Goal: Transaction & Acquisition: Purchase product/service

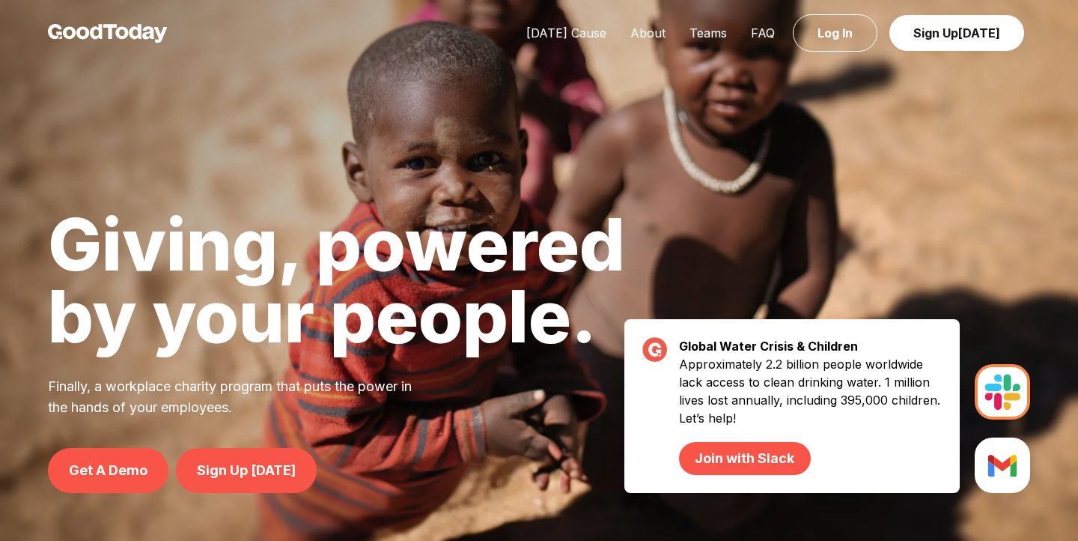
click at [598, 21] on div "Today's Cause About Teams FAQ Log In Sign Up Today" at bounding box center [539, 33] width 1078 height 67
click at [591, 36] on link "[DATE] Cause" at bounding box center [566, 32] width 104 height 15
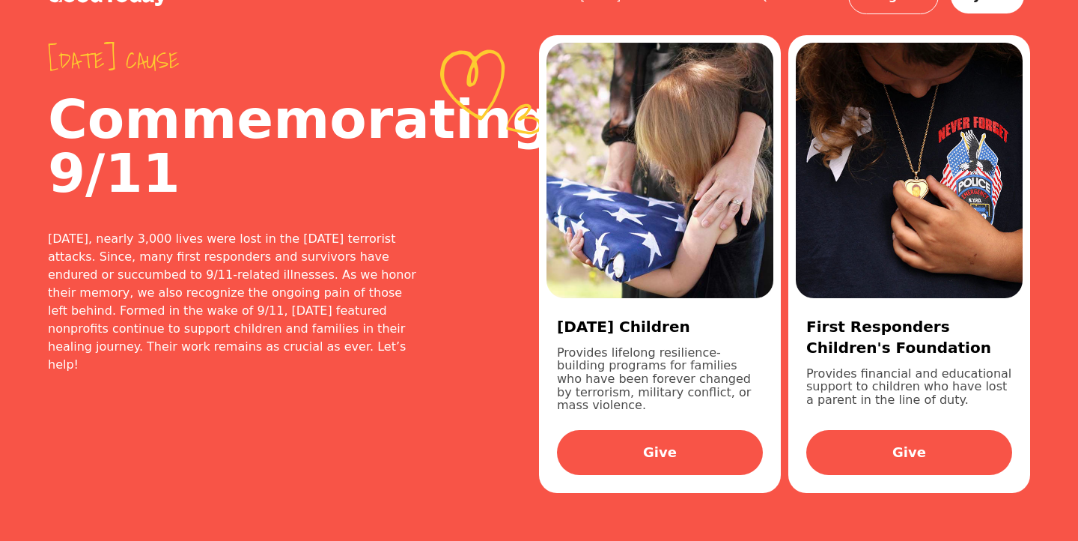
scroll to position [100, 0]
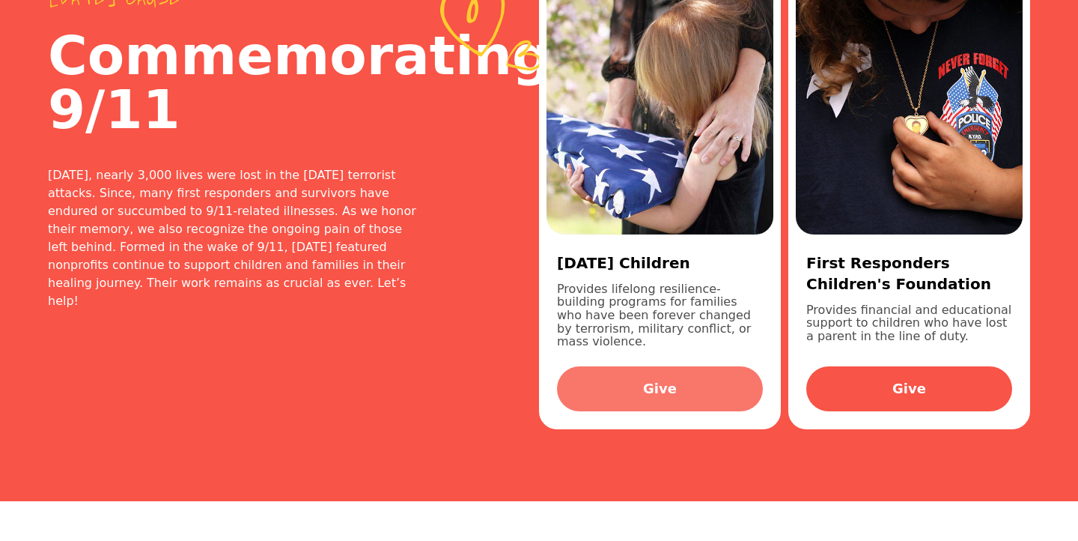
click at [633, 366] on link "Give" at bounding box center [660, 388] width 206 height 45
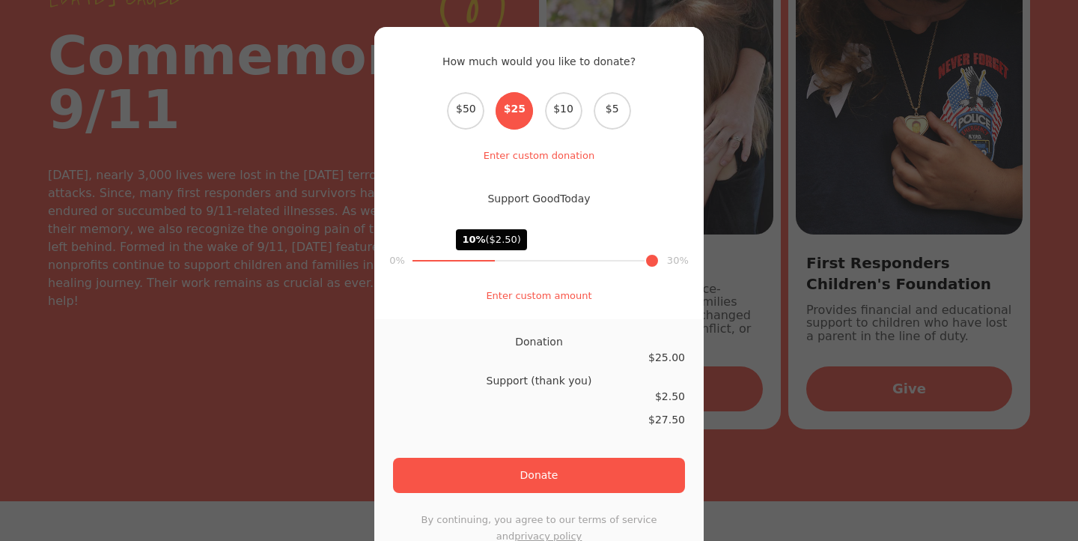
scroll to position [218, 0]
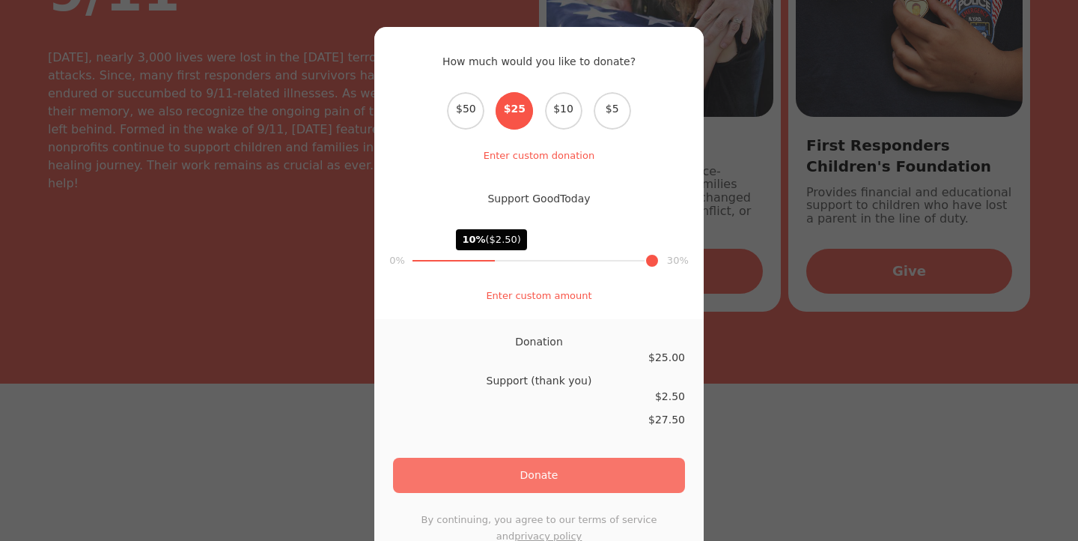
click at [545, 484] on button "Donate" at bounding box center [539, 475] width 292 height 35
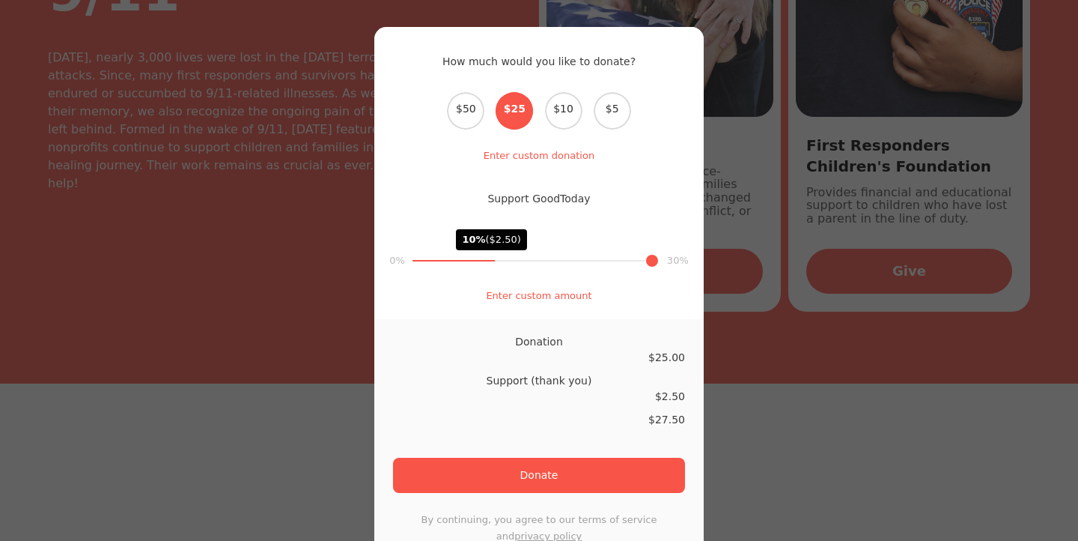
click at [281, 180] on div "How much would you like to donate? Select the donation amount $50 $25 $10 $5 En…" at bounding box center [539, 270] width 1078 height 541
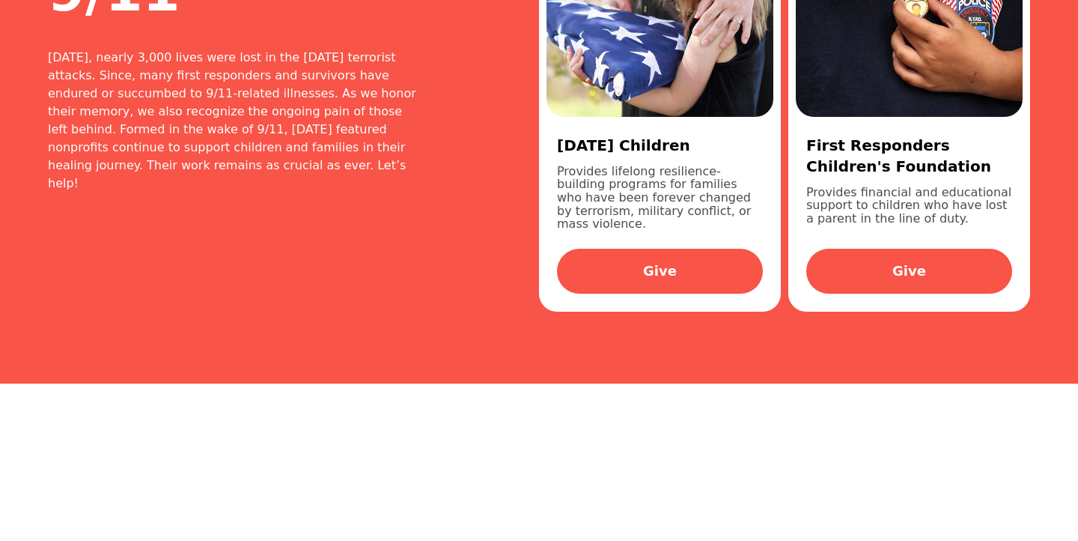
scroll to position [0, 0]
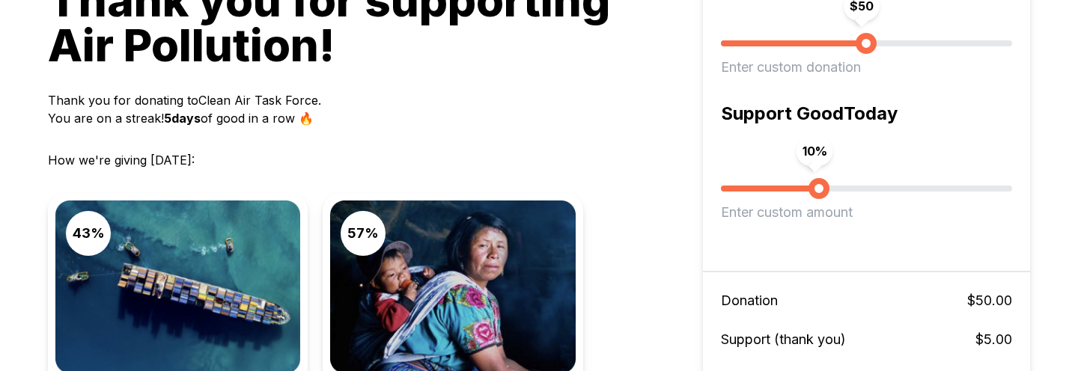
scroll to position [172, 0]
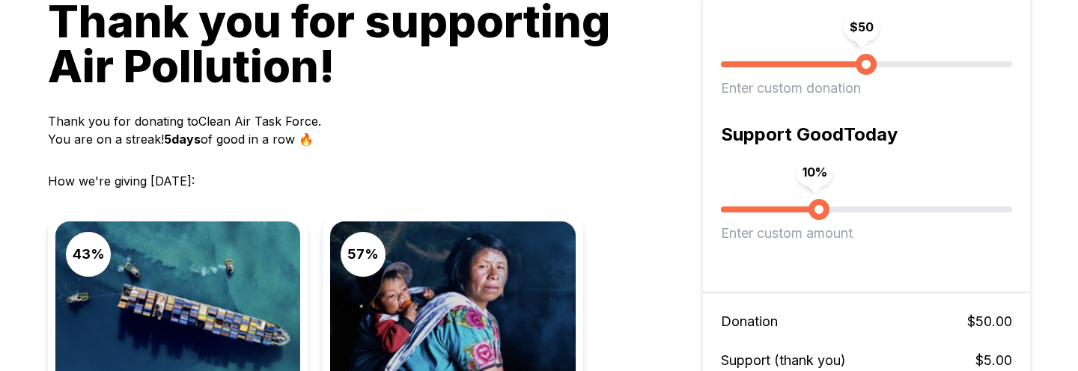
click at [752, 235] on div "Enter custom amount" at bounding box center [866, 233] width 291 height 21
click at [794, 245] on div "10 % Enter custom amount" at bounding box center [866, 207] width 291 height 121
type input "**"
drag, startPoint x: 830, startPoint y: 201, endPoint x: 870, endPoint y: 201, distance: 40.4
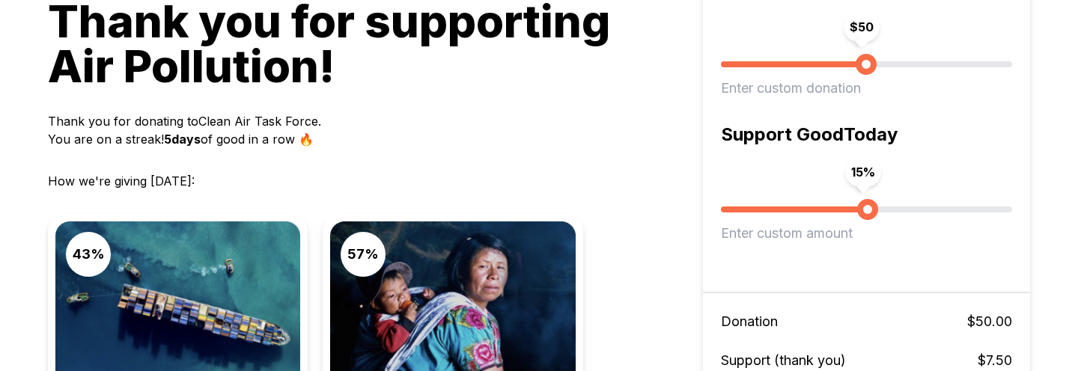
click at [870, 201] on span "15 %" at bounding box center [866, 207] width 291 height 24
click at [834, 264] on div "15 % Enter custom amount" at bounding box center [866, 207] width 291 height 121
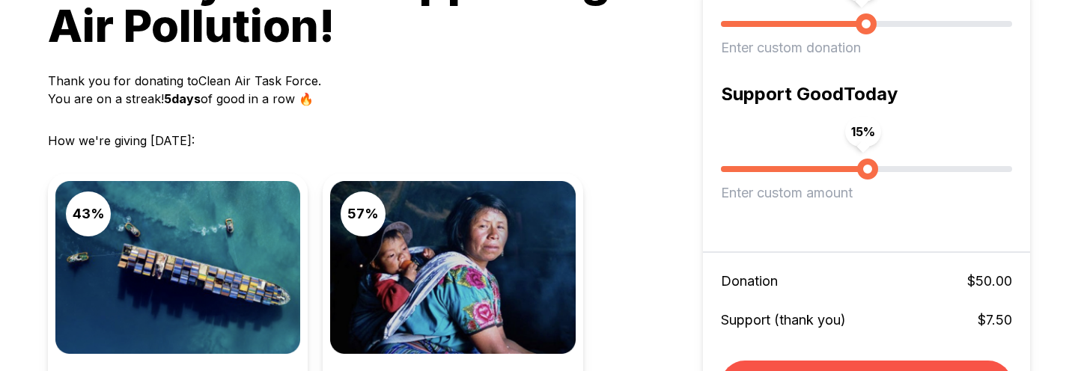
scroll to position [168, 0]
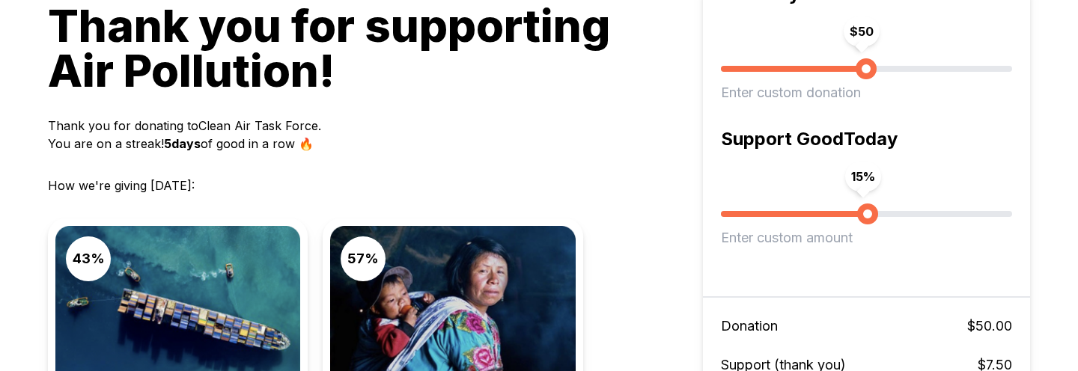
click at [809, 90] on div "Enter custom donation" at bounding box center [866, 92] width 291 height 21
type input "**"
drag, startPoint x: 871, startPoint y: 70, endPoint x: 838, endPoint y: 70, distance: 32.9
click at [837, 70] on span "$ 40" at bounding box center [837, 68] width 21 height 21
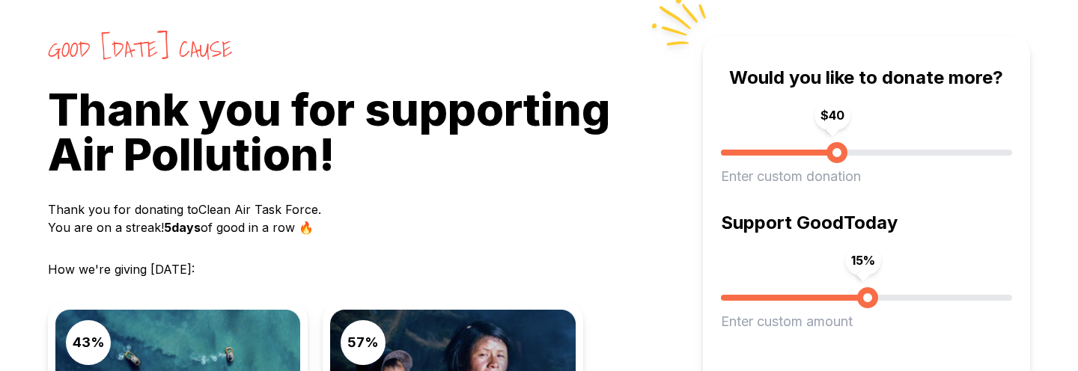
scroll to position [0, 0]
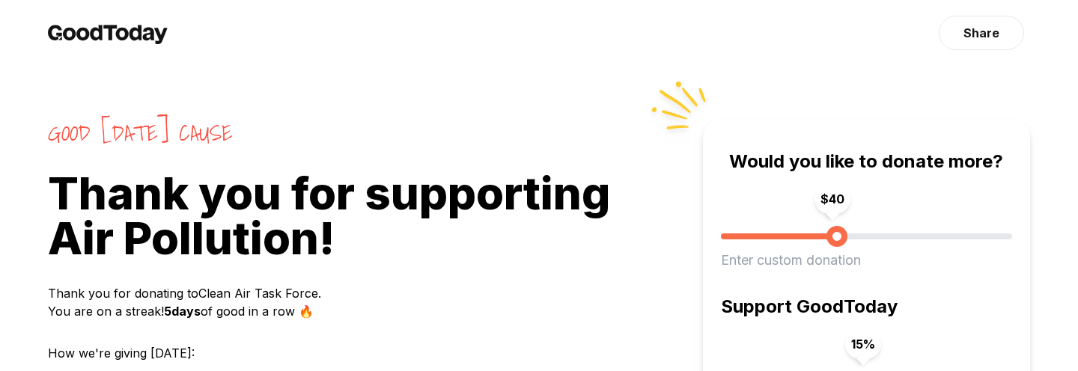
click at [759, 264] on div "Enter custom donation" at bounding box center [866, 260] width 291 height 21
click at [866, 249] on div "$ 50 Enter custom donation" at bounding box center [866, 234] width 291 height 121
type input "**"
drag, startPoint x: 866, startPoint y: 244, endPoint x: 857, endPoint y: 245, distance: 8.3
click at [858, 245] on span "$ 47" at bounding box center [858, 236] width 21 height 21
